Goal: Information Seeking & Learning: Find contact information

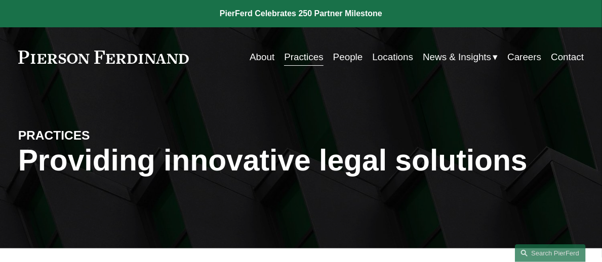
click at [386, 56] on link "Locations" at bounding box center [393, 57] width 41 height 19
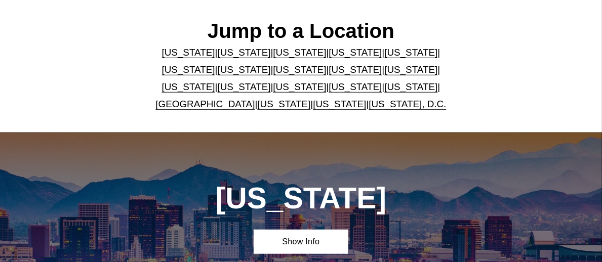
scroll to position [253, 0]
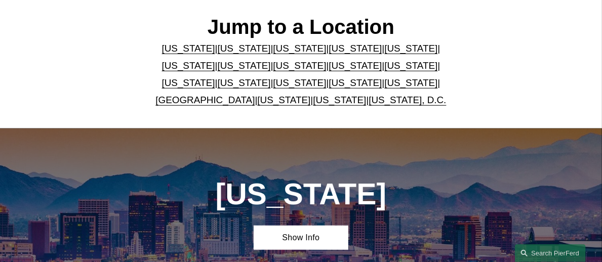
click at [384, 66] on link "New Jersey" at bounding box center [410, 65] width 53 height 11
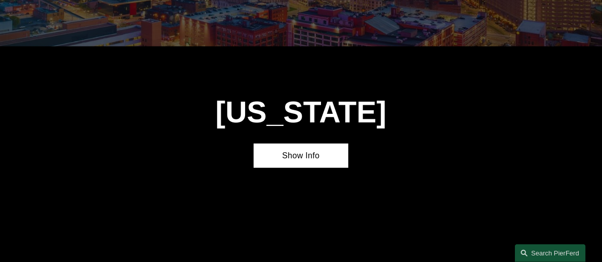
scroll to position [1936, 0]
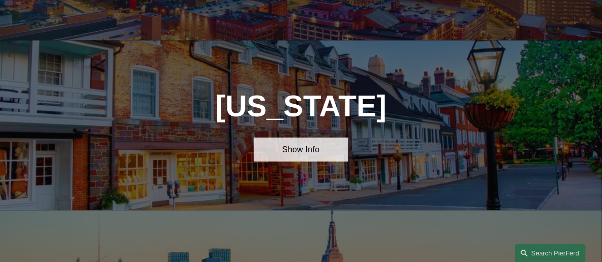
click at [285, 138] on link "Show Info" at bounding box center [301, 150] width 94 height 24
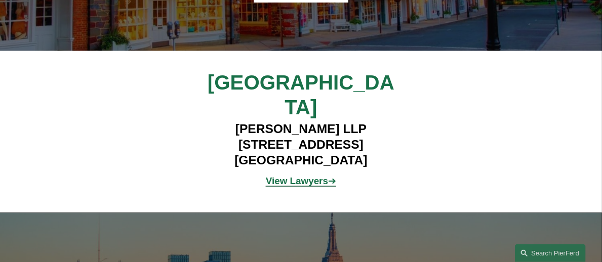
scroll to position [2088, 0]
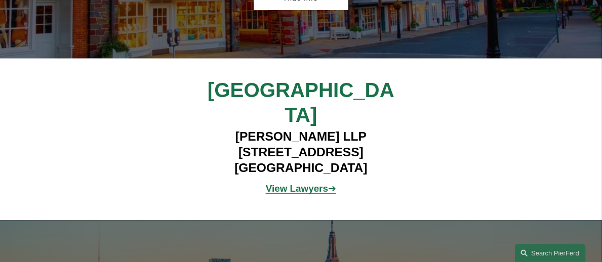
click at [305, 183] on strong "View Lawyers" at bounding box center [297, 188] width 62 height 11
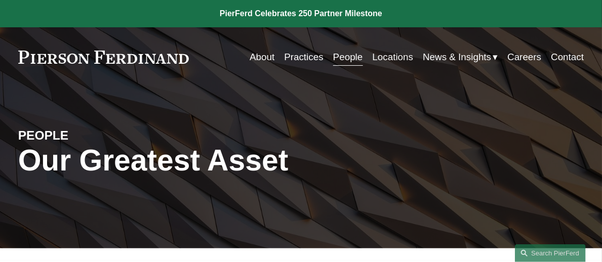
click at [385, 61] on link "Locations" at bounding box center [393, 57] width 41 height 19
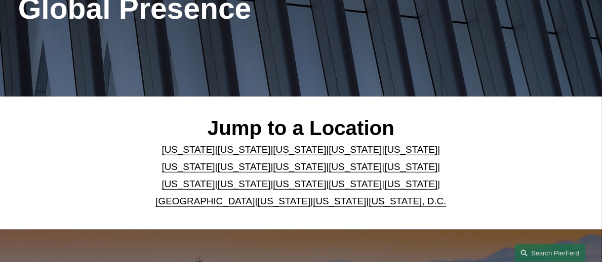
scroll to position [202, 0]
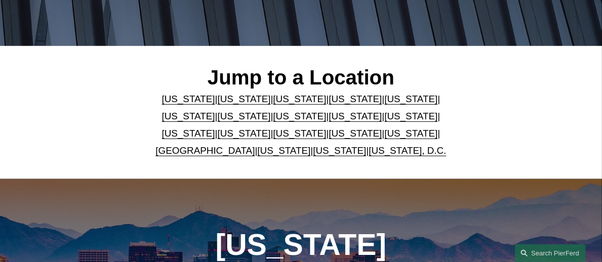
click at [215, 128] on link "[US_STATE]" at bounding box center [188, 133] width 53 height 11
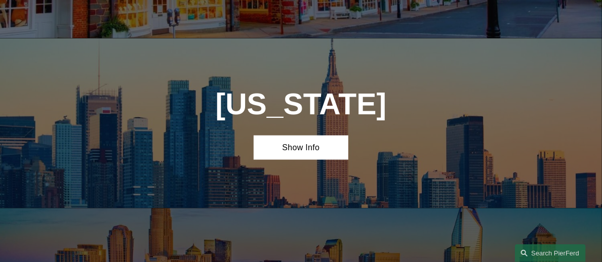
scroll to position [2109, 0]
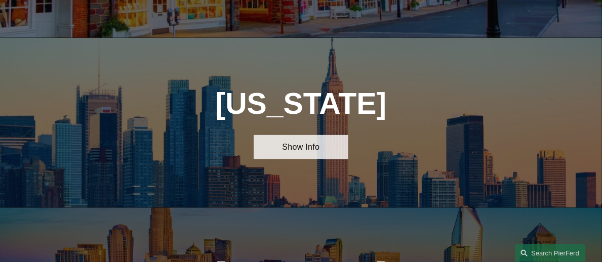
click at [321, 135] on link "Show Info" at bounding box center [301, 147] width 94 height 24
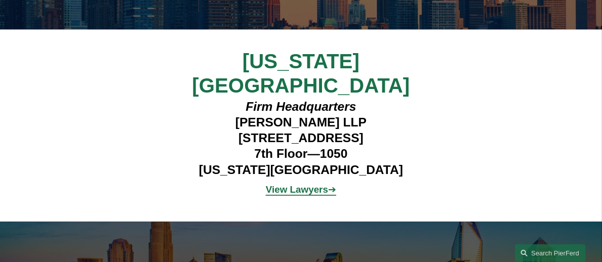
scroll to position [2261, 0]
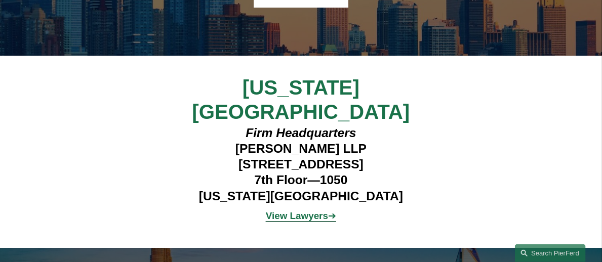
click at [276, 211] on strong "View Lawyers" at bounding box center [297, 216] width 62 height 11
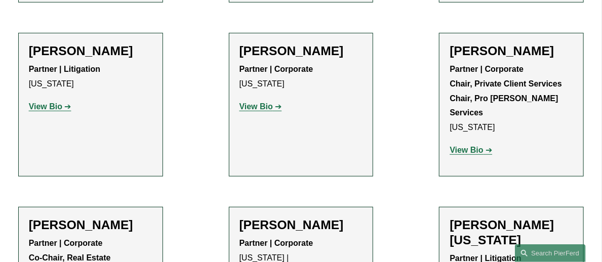
scroll to position [3391, 0]
